Goal: Information Seeking & Learning: Understand process/instructions

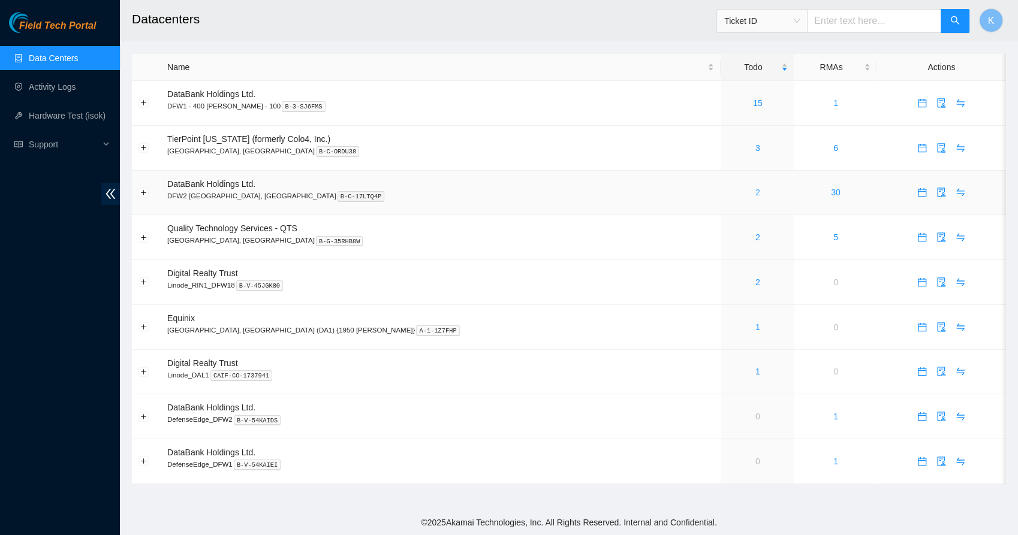
click at [756, 192] on link "2" at bounding box center [758, 193] width 5 height 10
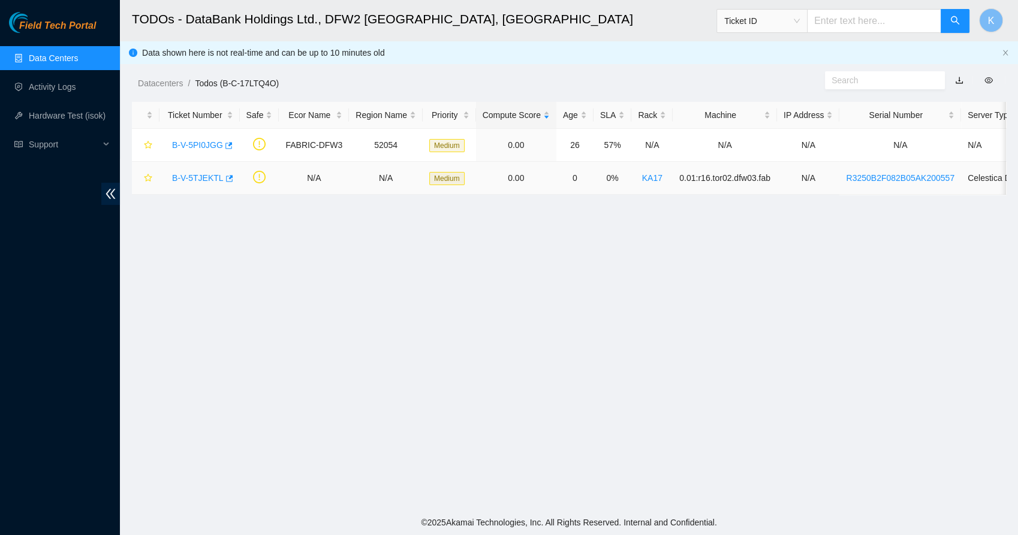
click at [189, 177] on link "B-V-5TJEKTL" at bounding box center [198, 178] width 52 height 10
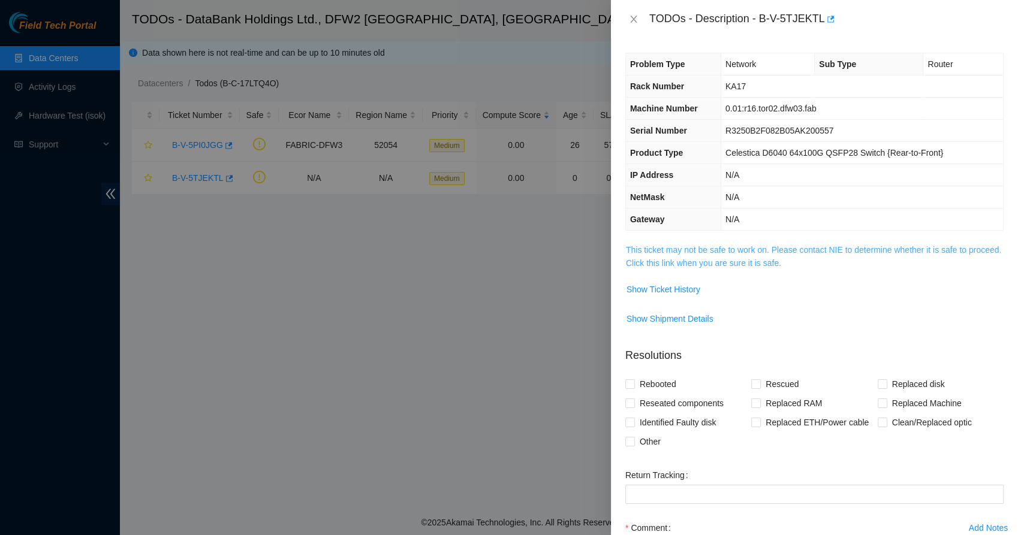
click at [699, 260] on link "This ticket may not be safe to work on. Please contact NIE to determine whether…" at bounding box center [813, 256] width 375 height 23
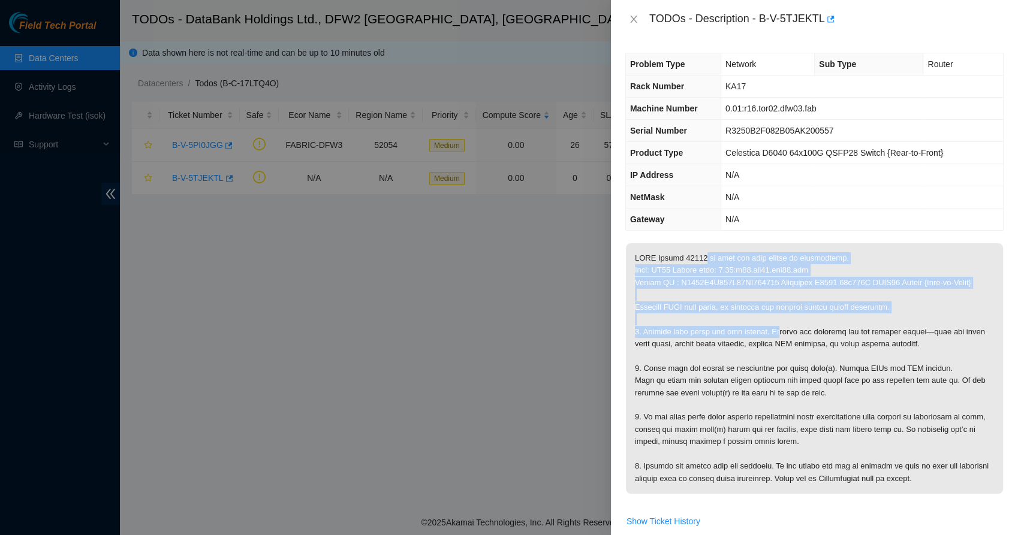
drag, startPoint x: 699, startPoint y: 260, endPoint x: 780, endPoint y: 330, distance: 107.5
click at [780, 330] on p at bounding box center [814, 368] width 377 height 251
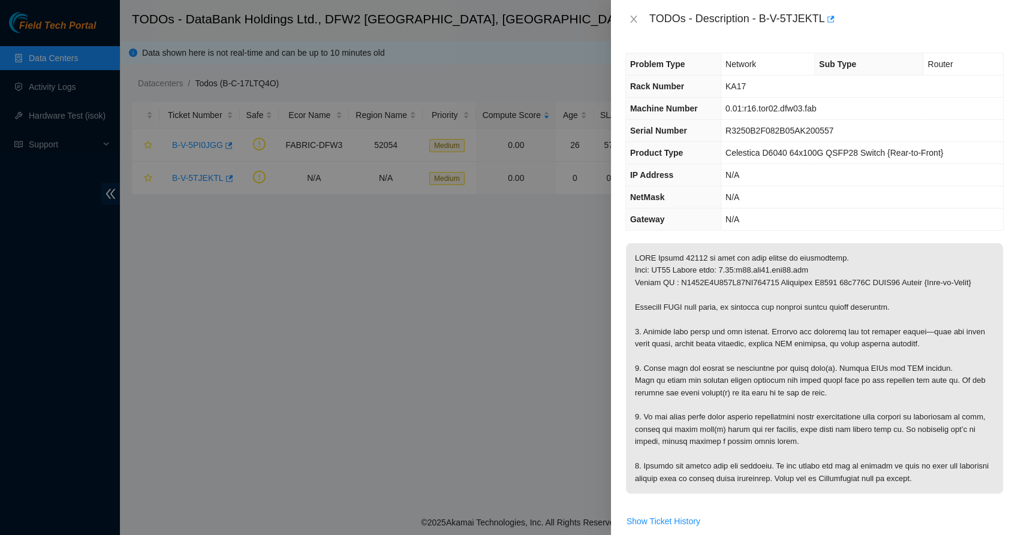
click at [666, 338] on p at bounding box center [814, 368] width 377 height 251
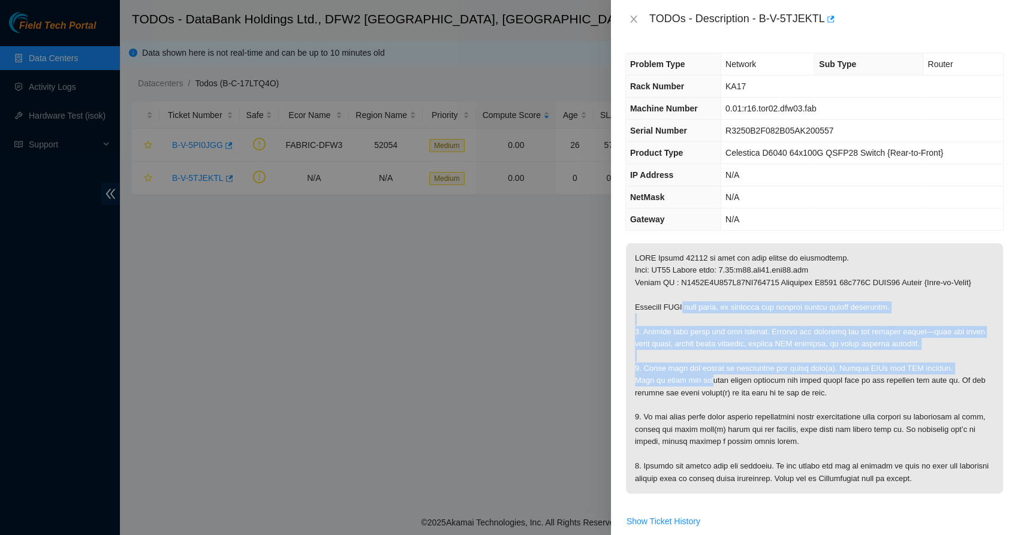
drag, startPoint x: 685, startPoint y: 315, endPoint x: 702, endPoint y: 387, distance: 73.8
click at [702, 387] on p at bounding box center [814, 368] width 377 height 251
drag, startPoint x: 702, startPoint y: 387, endPoint x: 655, endPoint y: 393, distance: 47.2
click at [655, 393] on p at bounding box center [814, 368] width 377 height 251
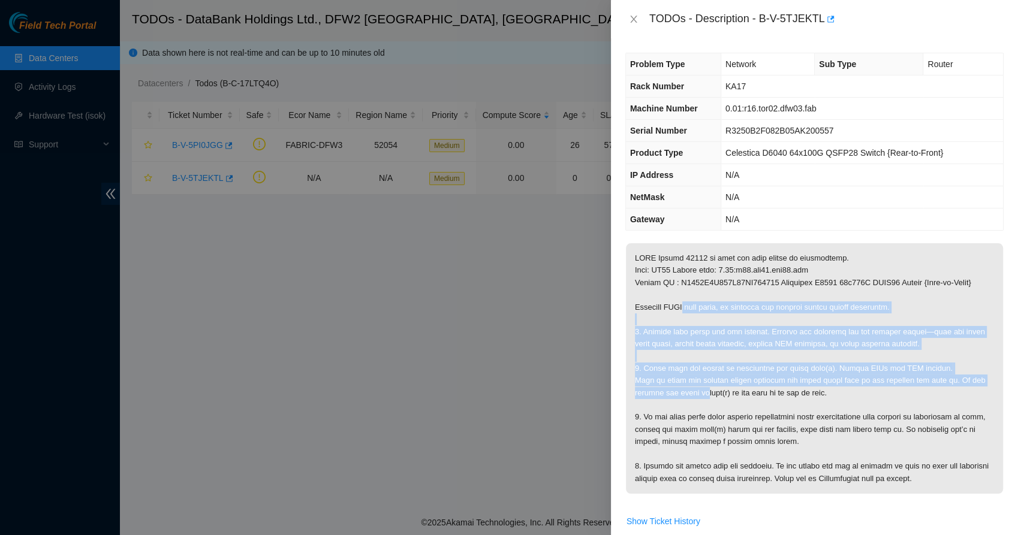
drag, startPoint x: 655, startPoint y: 393, endPoint x: 633, endPoint y: 360, distance: 39.4
click at [633, 360] on p at bounding box center [814, 368] width 377 height 251
click at [652, 353] on p at bounding box center [814, 368] width 377 height 251
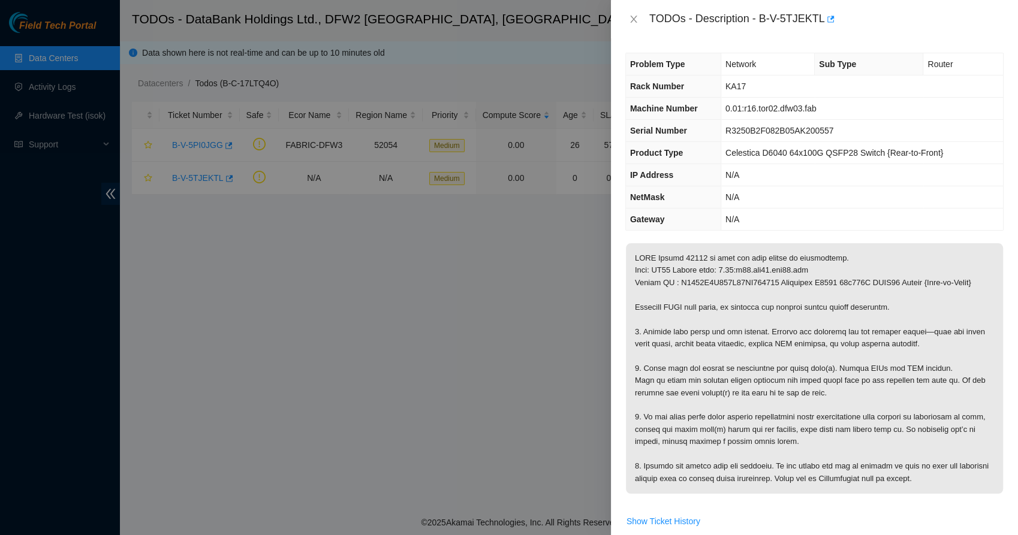
click at [659, 386] on p at bounding box center [814, 368] width 377 height 251
click at [660, 386] on p at bounding box center [814, 368] width 377 height 251
click at [661, 386] on p at bounding box center [814, 368] width 377 height 251
drag, startPoint x: 661, startPoint y: 386, endPoint x: 711, endPoint y: 415, distance: 57.0
click at [711, 415] on p at bounding box center [814, 368] width 377 height 251
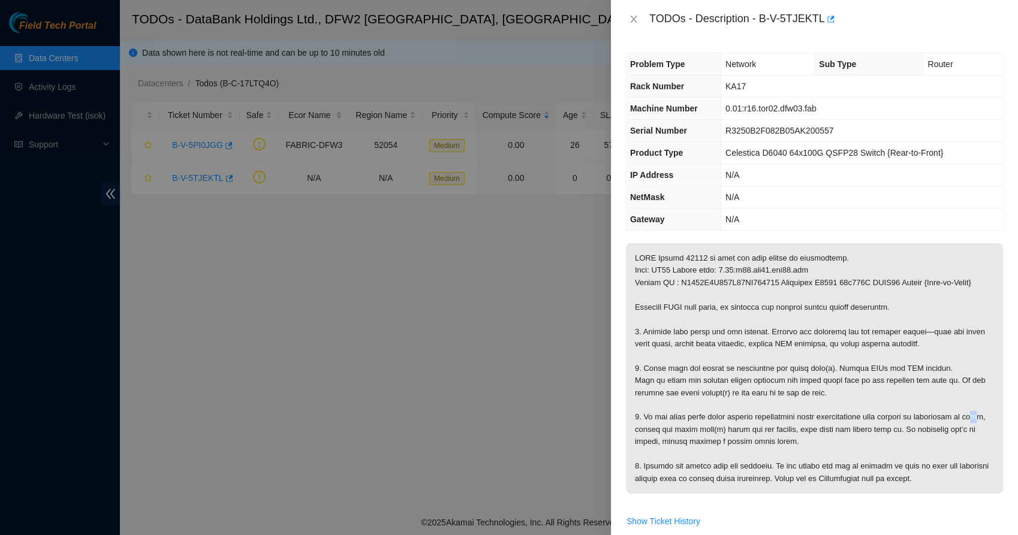
drag, startPoint x: 711, startPoint y: 415, endPoint x: 648, endPoint y: 426, distance: 63.9
click at [648, 426] on p at bounding box center [814, 368] width 377 height 251
drag, startPoint x: 648, startPoint y: 426, endPoint x: 780, endPoint y: 450, distance: 134.1
click at [780, 450] on p at bounding box center [814, 368] width 377 height 251
click at [661, 155] on span "Product Type" at bounding box center [656, 153] width 53 height 10
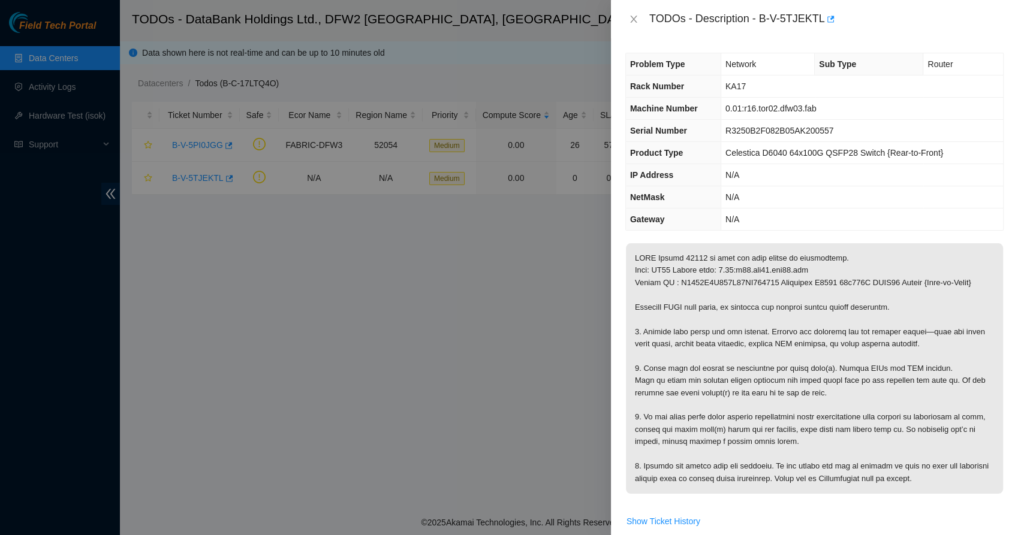
click at [632, 9] on div "TODOs - Description - B-V-5TJEKTL" at bounding box center [814, 19] width 407 height 38
click at [633, 17] on icon "close" at bounding box center [633, 19] width 7 height 7
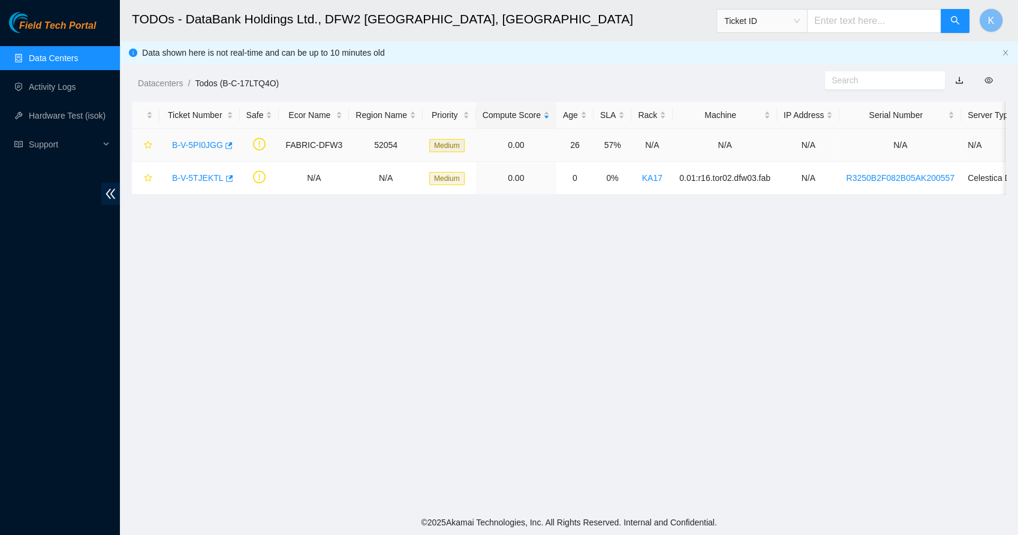
click at [209, 141] on link "B-V-5PI0JGG" at bounding box center [197, 145] width 51 height 10
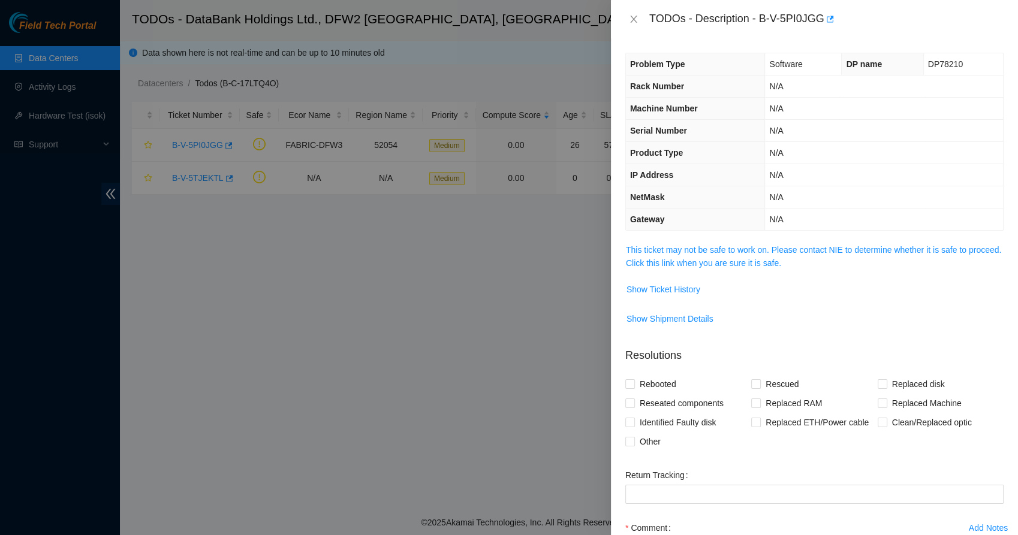
click at [751, 269] on span "This ticket may not be safe to work on. Please contact NIE to determine whether…" at bounding box center [814, 256] width 377 height 26
click at [744, 249] on link "This ticket may not be safe to work on. Please contact NIE to determine whether…" at bounding box center [813, 256] width 375 height 23
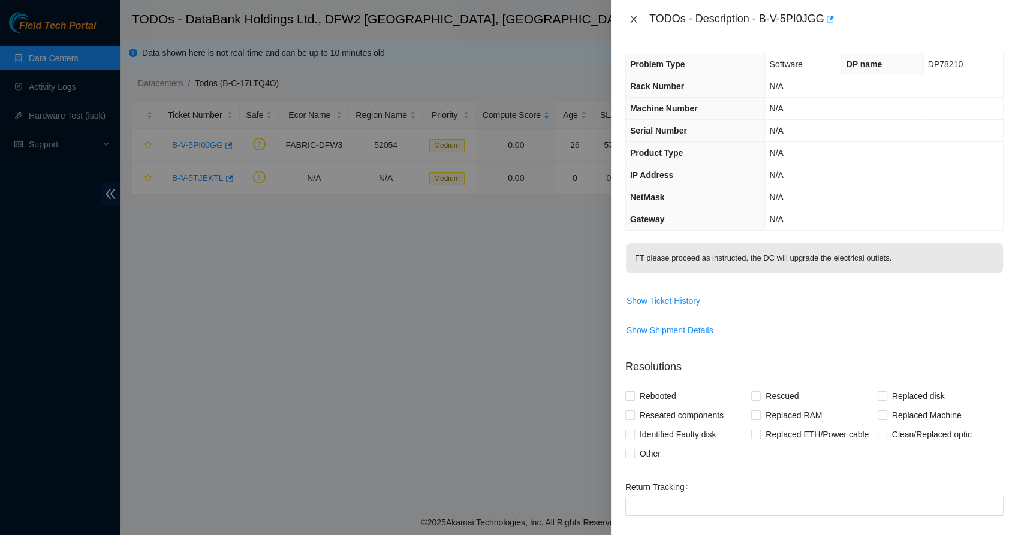
click at [634, 22] on icon "close" at bounding box center [634, 19] width 10 height 10
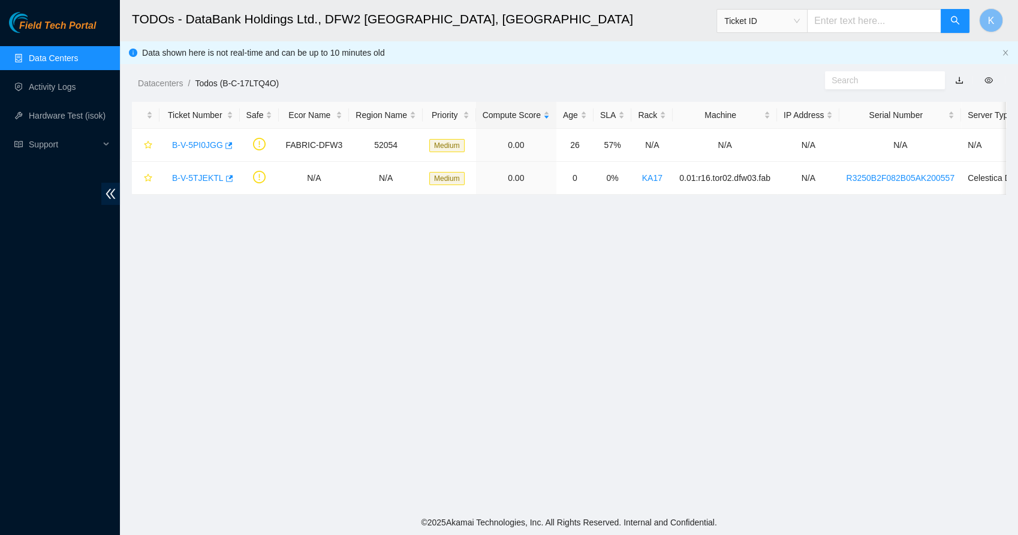
click at [475, 288] on main "TODOs - DataBank Holdings Ltd., DFW2 Richardson, TX Ticket ID K Data shown here…" at bounding box center [569, 255] width 898 height 510
click at [175, 148] on link "B-V-5PI0JGG" at bounding box center [197, 145] width 51 height 10
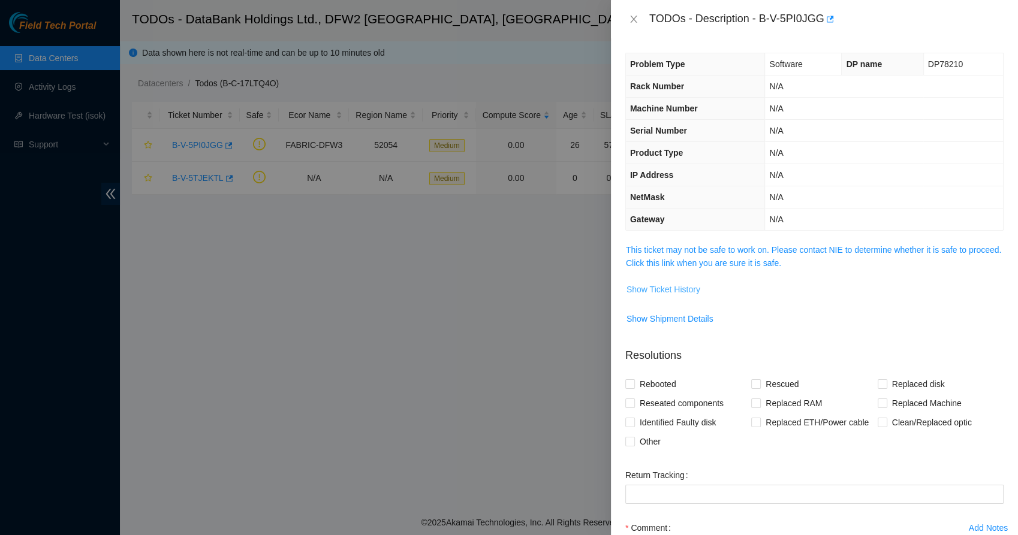
click at [667, 290] on span "Show Ticket History" at bounding box center [664, 289] width 74 height 13
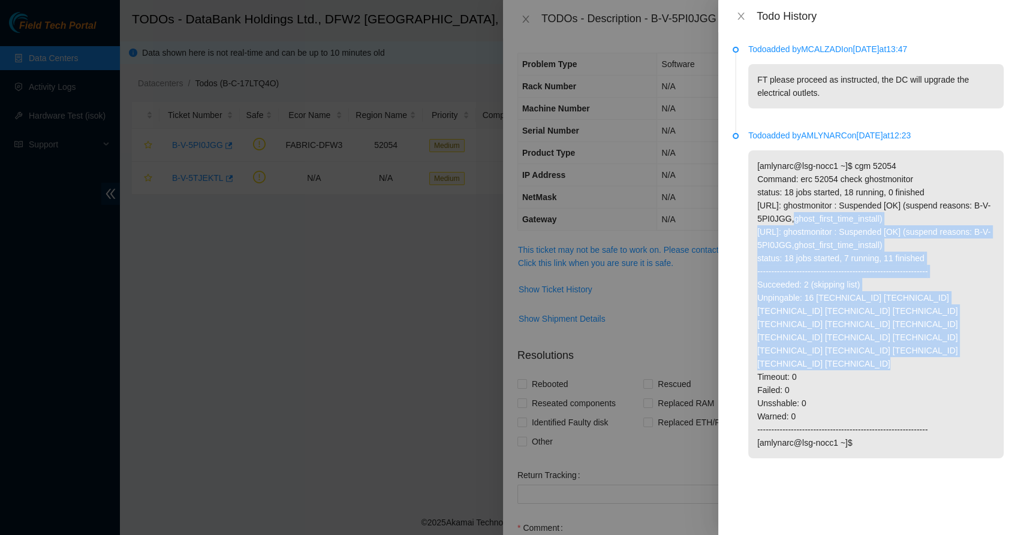
drag, startPoint x: 808, startPoint y: 214, endPoint x: 875, endPoint y: 353, distance: 154.5
click at [875, 353] on p "[amlynarc@lsg-nocc1 ~]$ cgm 52054 Command: erc 52054 check ghostmonitor status:…" at bounding box center [875, 305] width 255 height 308
click at [739, 257] on li "Todo added by AMLYNARC on 2025-06-25 at 12:23 [amlynarc@lsg-nocc1 ~]$ cgm 52054…" at bounding box center [868, 308] width 271 height 350
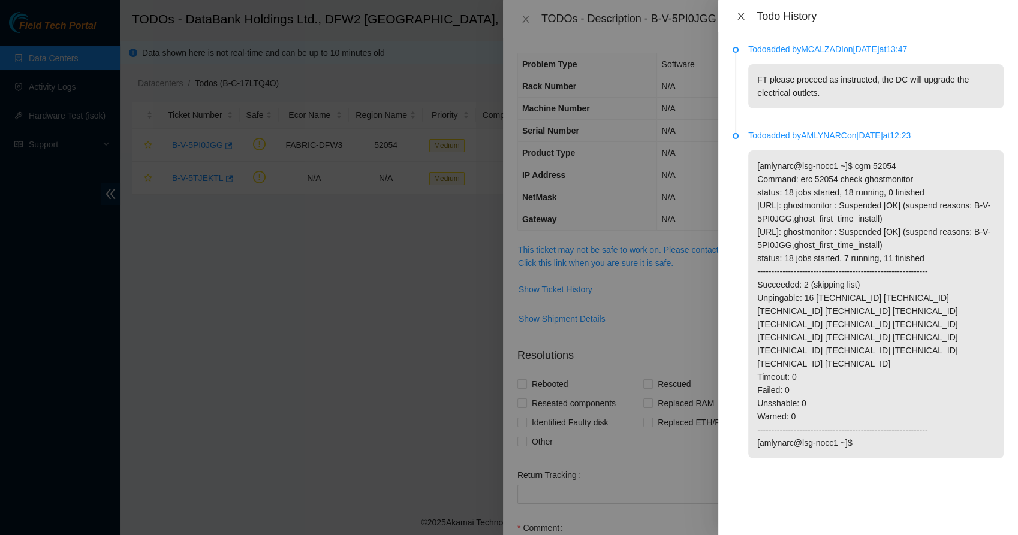
click at [739, 13] on icon "close" at bounding box center [741, 16] width 10 height 10
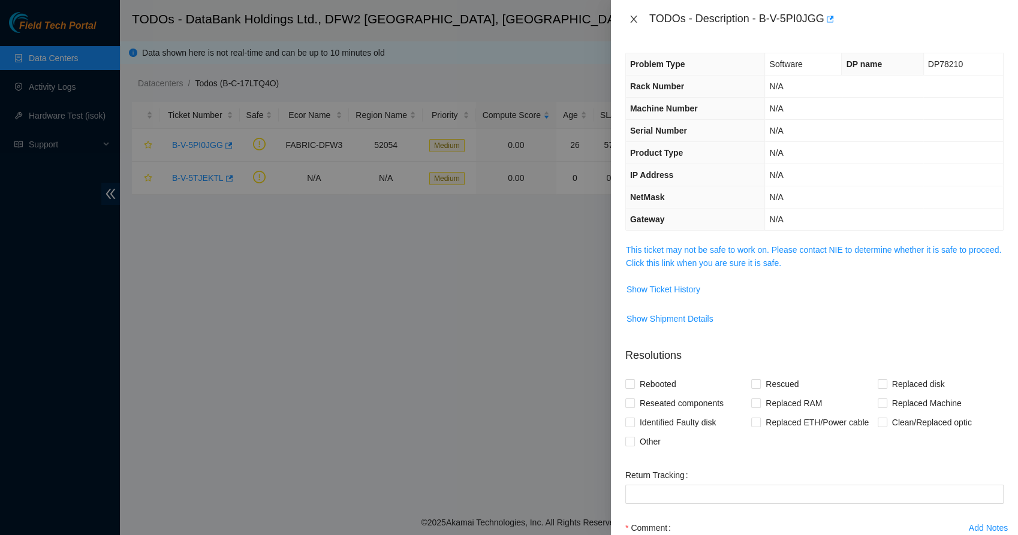
click at [637, 16] on icon "close" at bounding box center [634, 19] width 10 height 10
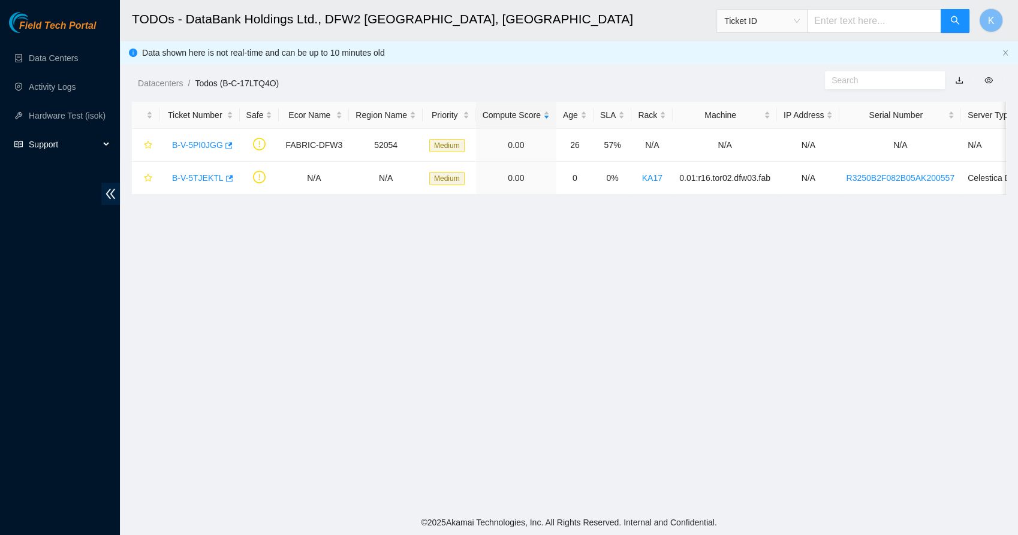
click at [46, 139] on span "Support" at bounding box center [64, 145] width 71 height 24
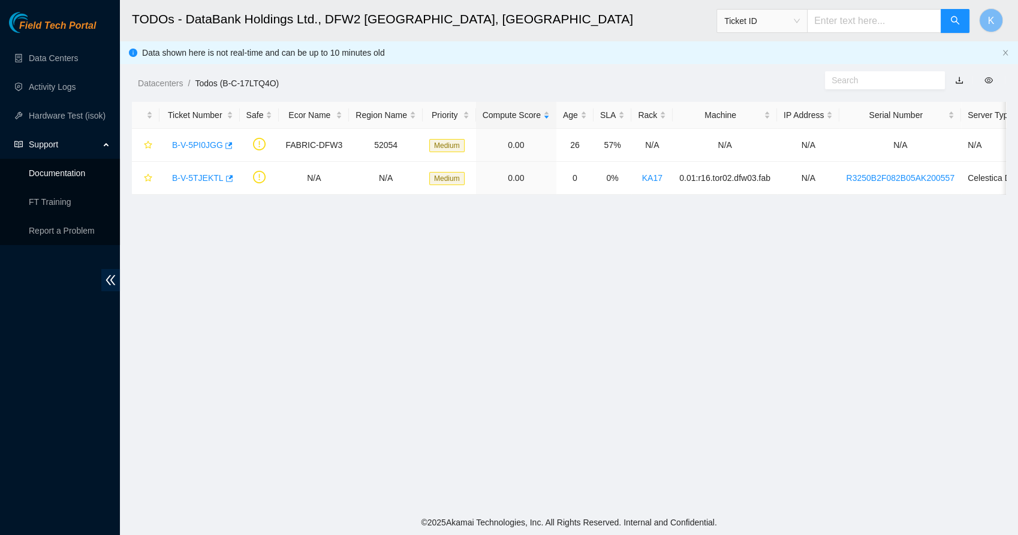
click at [62, 173] on link "Documentation" at bounding box center [57, 173] width 56 height 10
click at [202, 179] on link "B-V-5TJEKTL" at bounding box center [198, 178] width 52 height 10
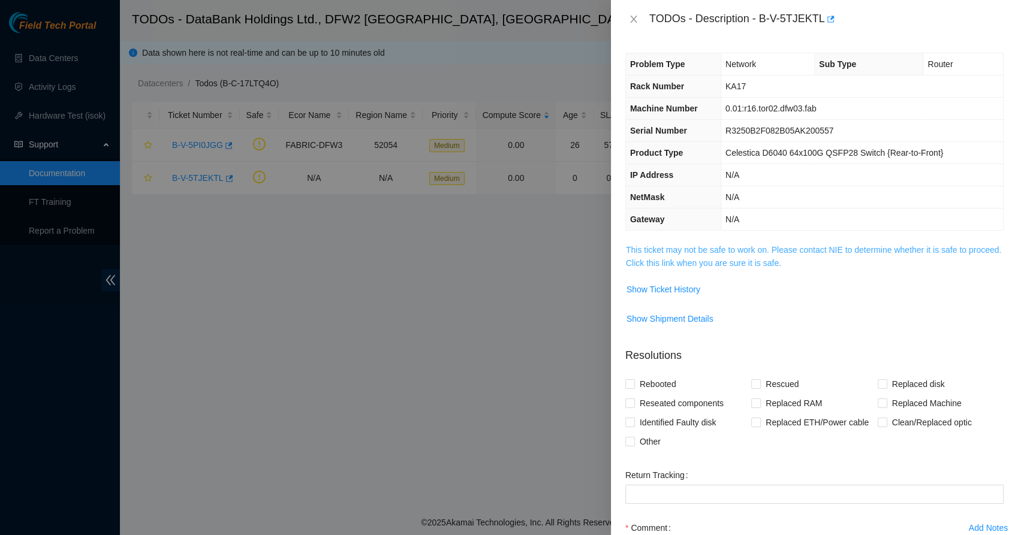
click at [681, 256] on link "This ticket may not be safe to work on. Please contact NIE to determine whether…" at bounding box center [813, 256] width 375 height 23
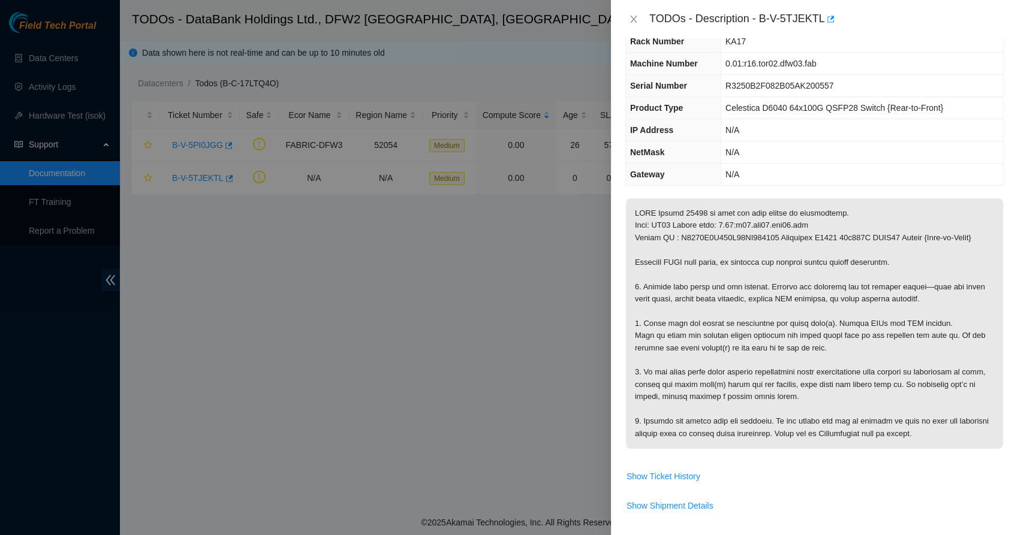
scroll to position [67, 0]
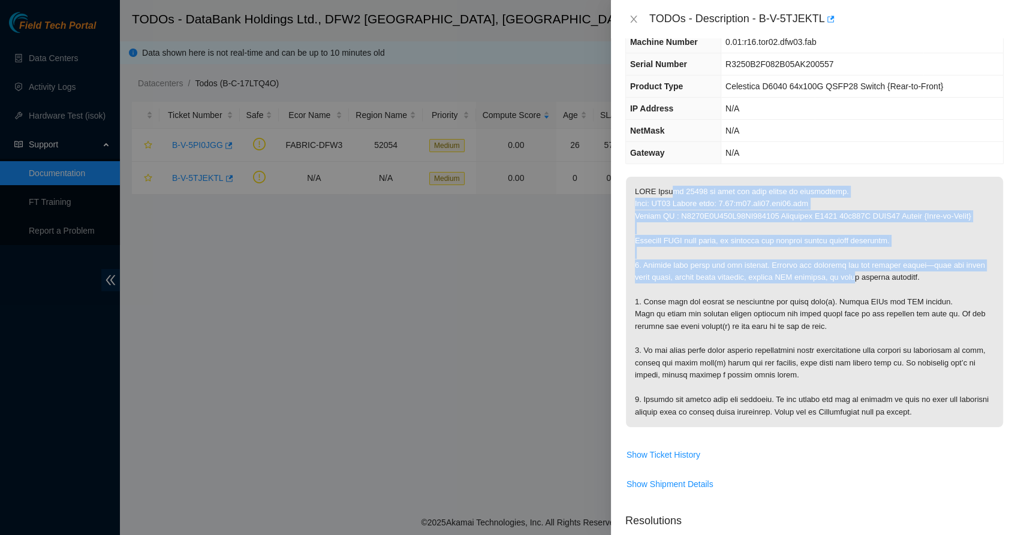
drag, startPoint x: 667, startPoint y: 189, endPoint x: 864, endPoint y: 282, distance: 217.8
click at [864, 282] on p at bounding box center [814, 302] width 377 height 251
click at [865, 282] on p at bounding box center [814, 302] width 377 height 251
click at [811, 281] on p at bounding box center [814, 302] width 377 height 251
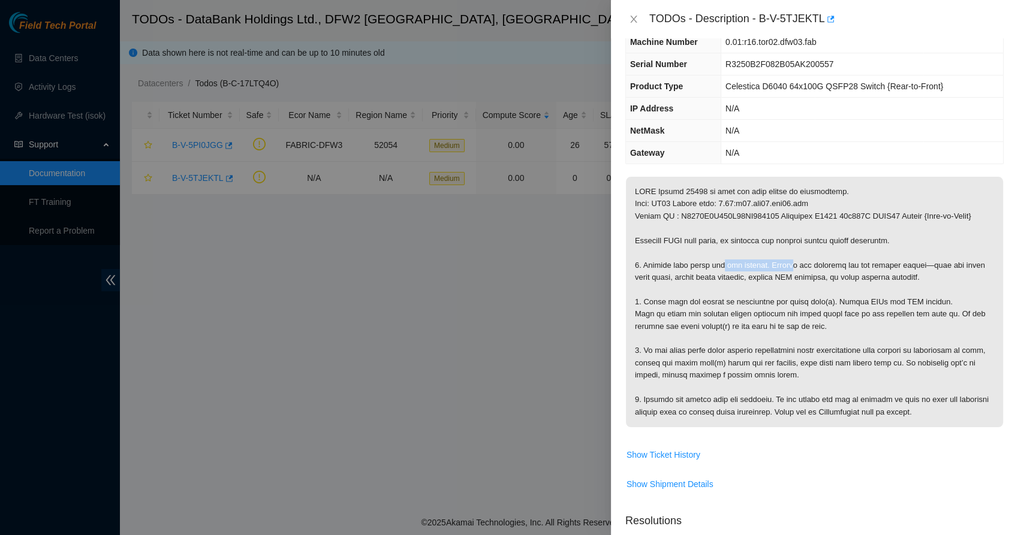
drag, startPoint x: 724, startPoint y: 259, endPoint x: 795, endPoint y: 267, distance: 71.2
click at [795, 267] on p at bounding box center [814, 302] width 377 height 251
click at [796, 266] on p at bounding box center [814, 302] width 377 height 251
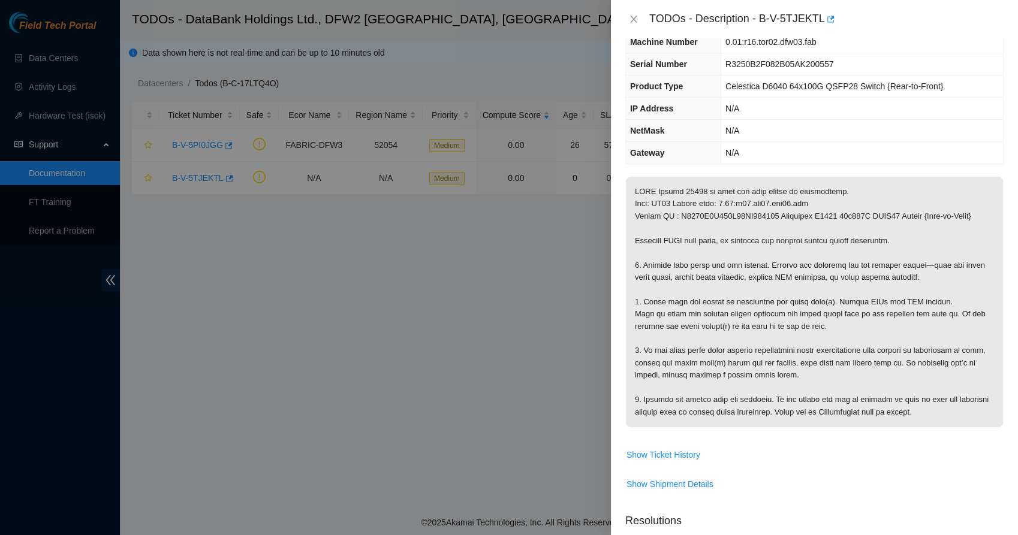
click at [754, 295] on p at bounding box center [814, 302] width 377 height 251
click at [748, 285] on p at bounding box center [814, 302] width 377 height 251
click at [750, 283] on p at bounding box center [814, 302] width 377 height 251
click at [675, 288] on p at bounding box center [814, 302] width 377 height 251
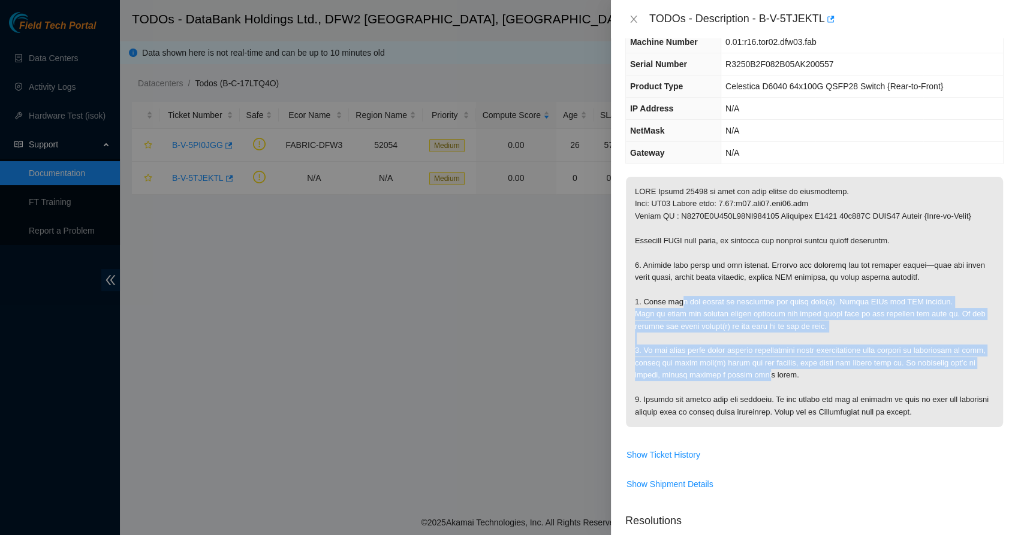
drag, startPoint x: 686, startPoint y: 307, endPoint x: 796, endPoint y: 372, distance: 127.7
click at [796, 372] on p at bounding box center [814, 302] width 377 height 251
click at [797, 372] on p at bounding box center [814, 302] width 377 height 251
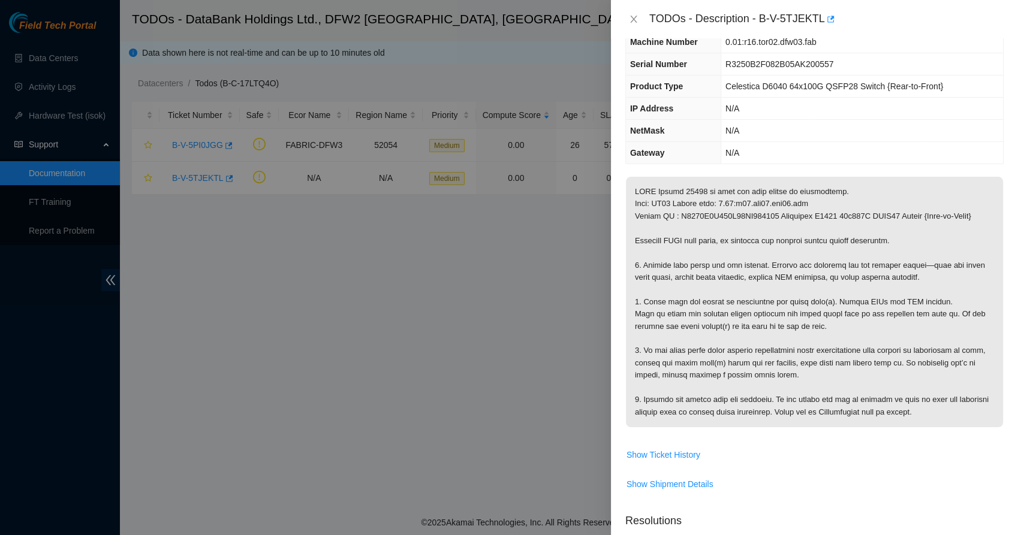
click at [628, 411] on td at bounding box center [814, 310] width 378 height 269
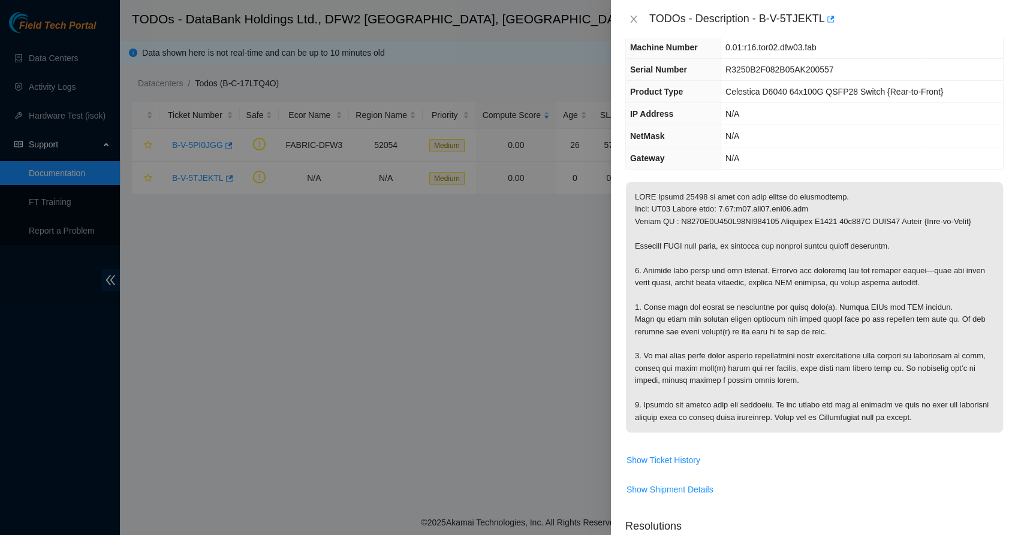
scroll to position [0, 0]
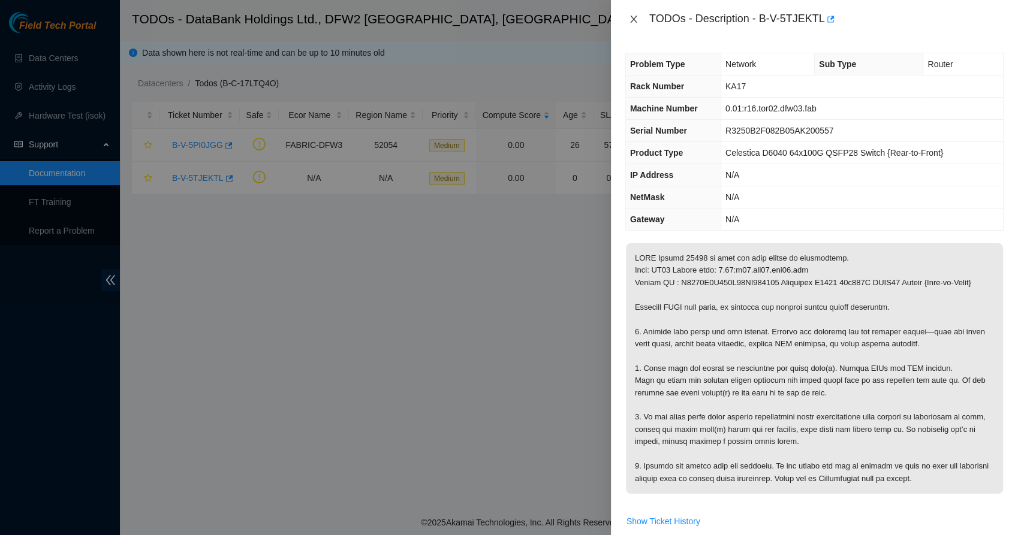
click at [637, 19] on icon "close" at bounding box center [634, 19] width 10 height 10
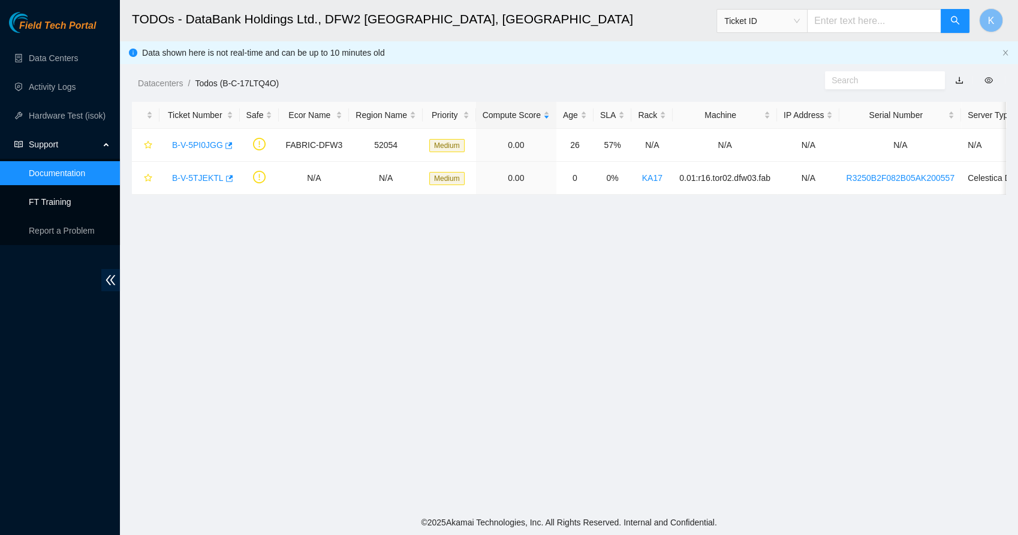
click at [58, 204] on link "FT Training" at bounding box center [50, 202] width 43 height 10
